Goal: Task Accomplishment & Management: Use online tool/utility

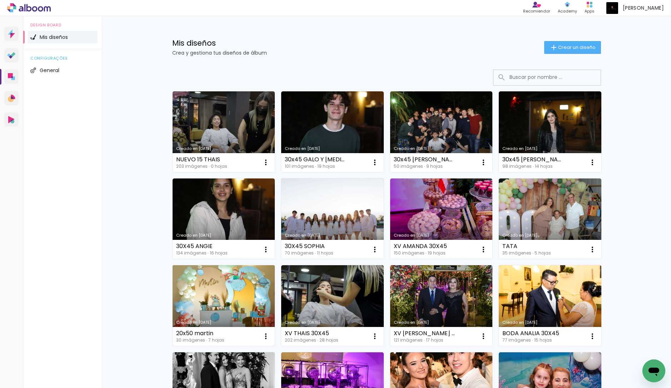
click at [223, 290] on link "Creado en 2/9/25" at bounding box center [224, 305] width 103 height 81
